Goal: Information Seeking & Learning: Stay updated

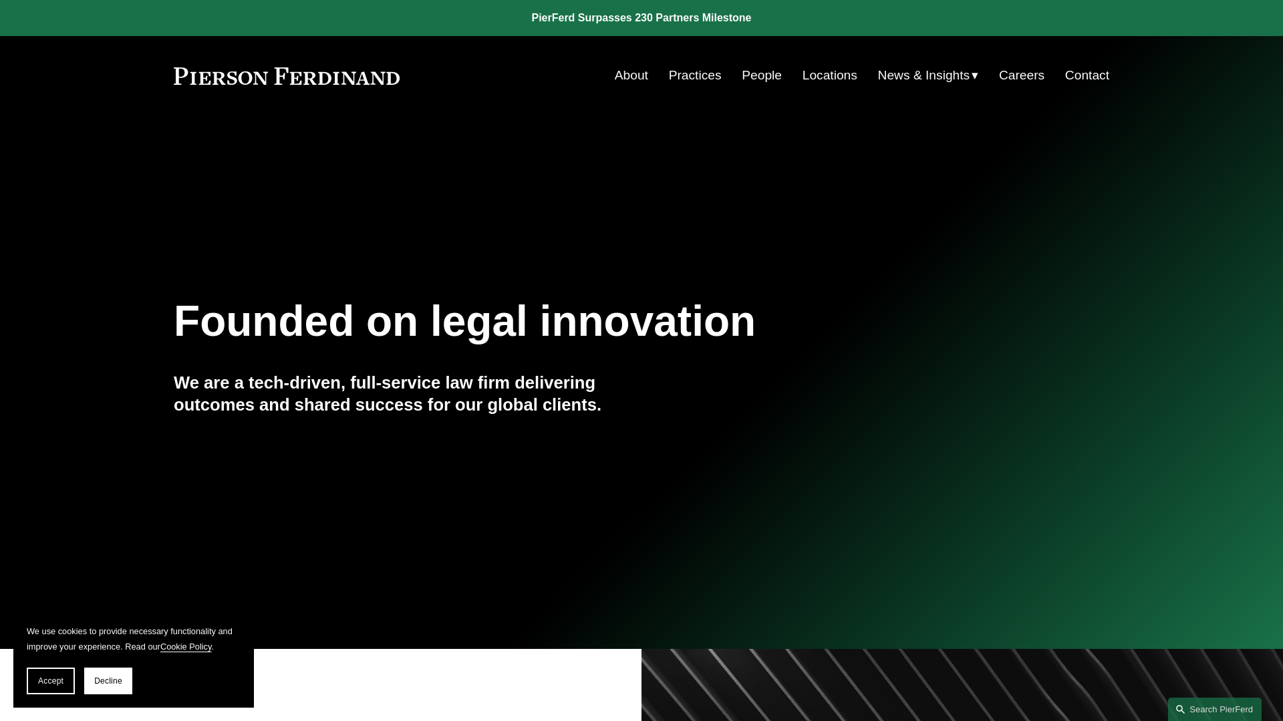
click at [641, 18] on link at bounding box center [641, 18] width 1283 height 36
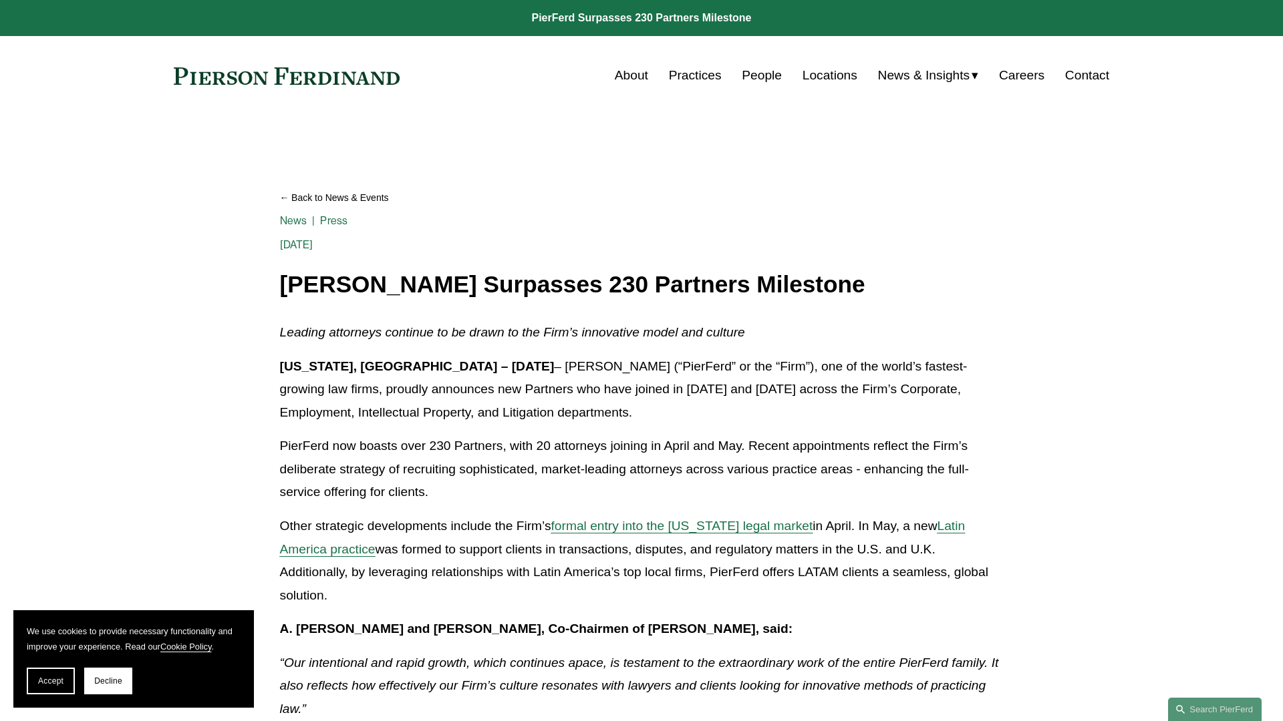
click at [641, 198] on link "Back to News & Events" at bounding box center [642, 197] width 724 height 23
